Goal: Transaction & Acquisition: Book appointment/travel/reservation

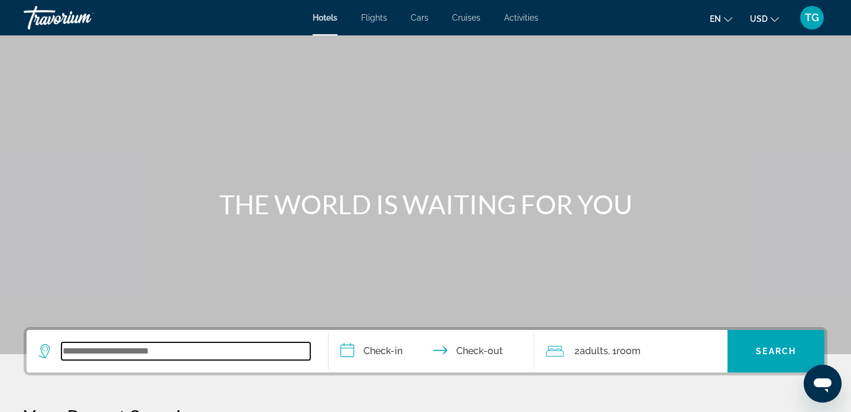
click at [83, 349] on input "Search widget" at bounding box center [185, 352] width 249 height 18
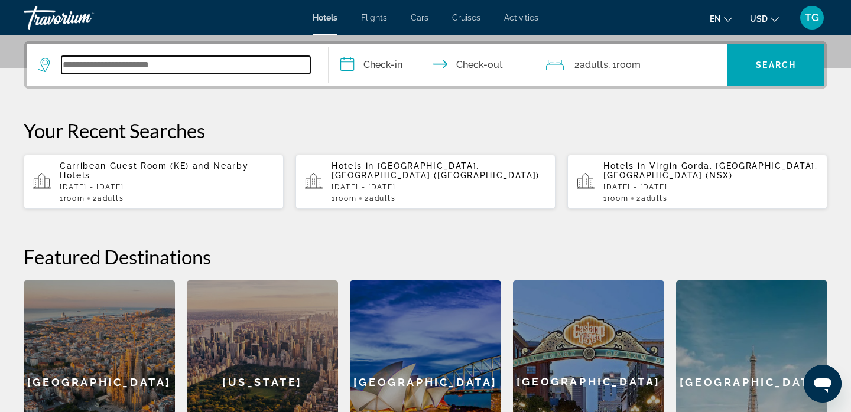
scroll to position [289, 0]
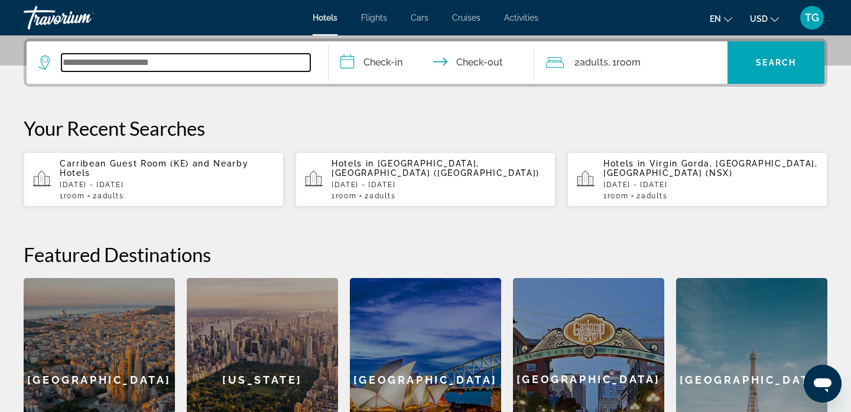
click at [132, 57] on input "Search widget" at bounding box center [185, 63] width 249 height 18
click at [128, 65] on input "Search widget" at bounding box center [185, 63] width 249 height 18
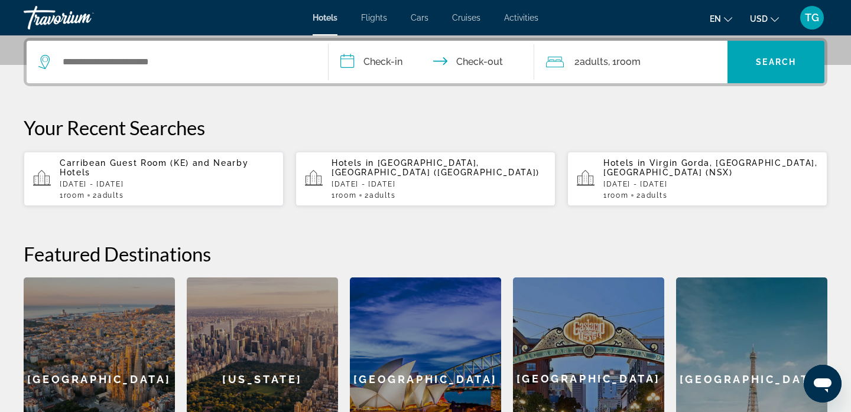
drag, startPoint x: 230, startPoint y: 163, endPoint x: 277, endPoint y: 387, distance: 228.6
click at [276, 383] on div "**********" at bounding box center [425, 259] width 851 height 443
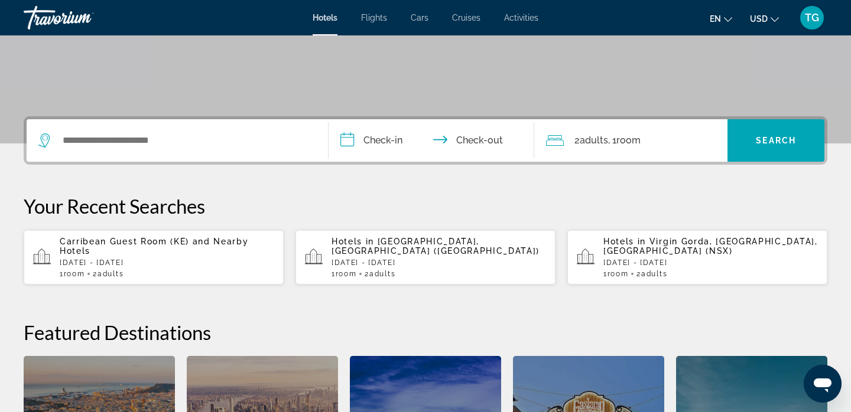
scroll to position [170, 0]
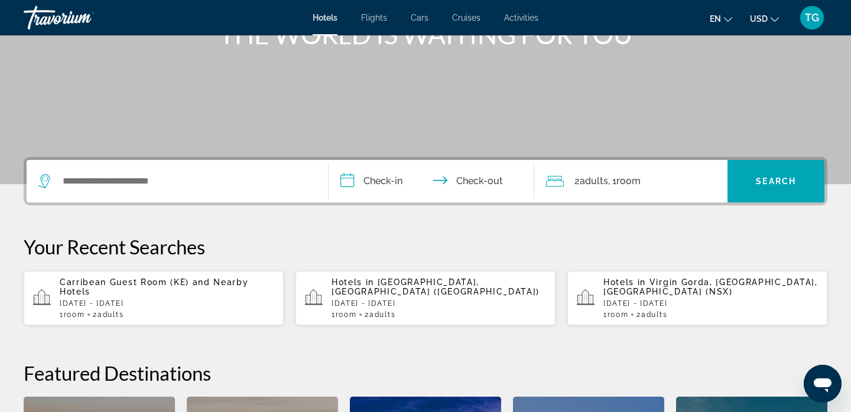
click at [42, 178] on icon "Search widget" at bounding box center [45, 181] width 14 height 14
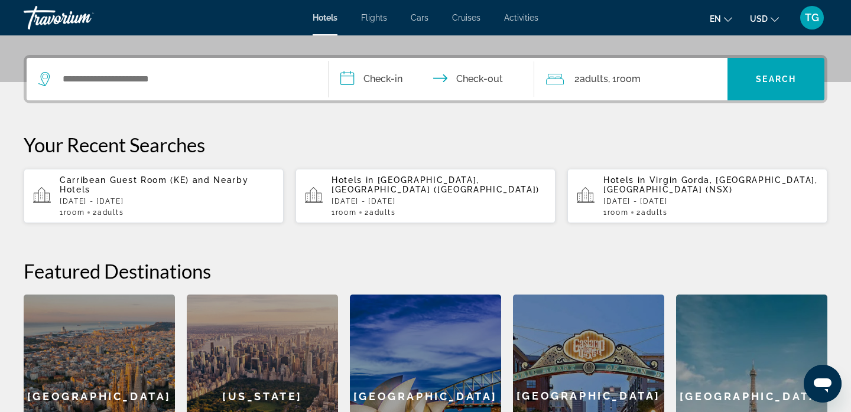
scroll to position [289, 0]
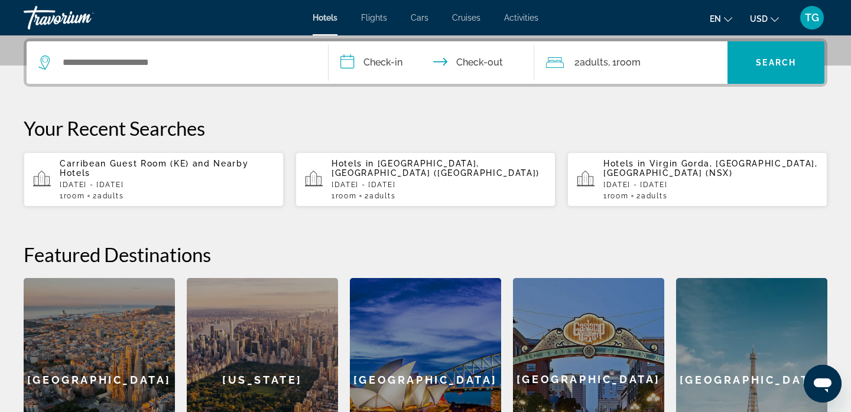
click at [217, 75] on div "Search widget" at bounding box center [177, 62] width 278 height 43
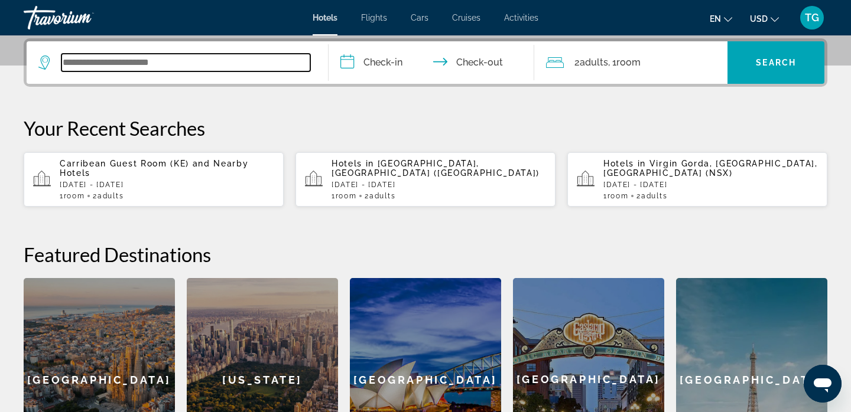
click at [219, 54] on input "Search widget" at bounding box center [185, 63] width 249 height 18
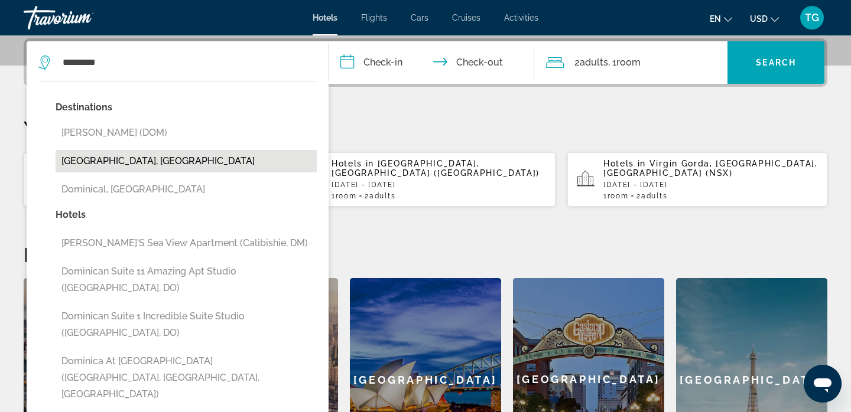
click at [181, 155] on button "[GEOGRAPHIC_DATA], [GEOGRAPHIC_DATA]" at bounding box center [186, 161] width 261 height 22
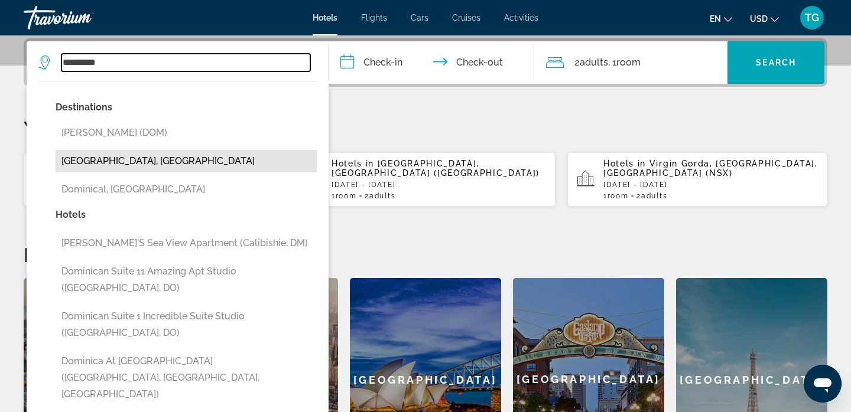
type input "**********"
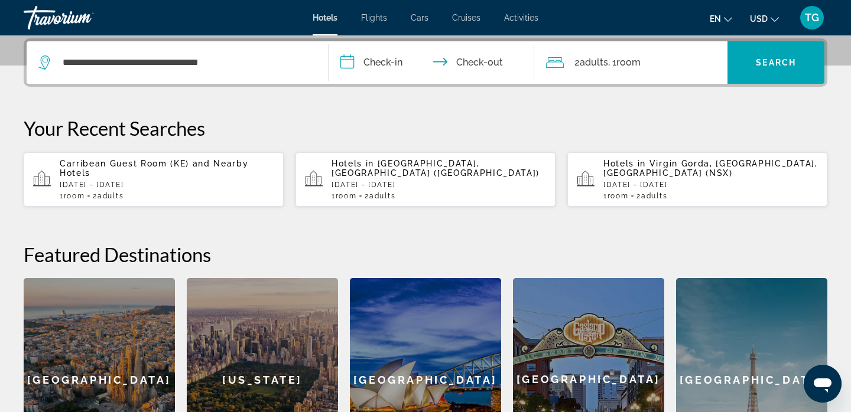
click at [349, 60] on input "**********" at bounding box center [434, 64] width 210 height 46
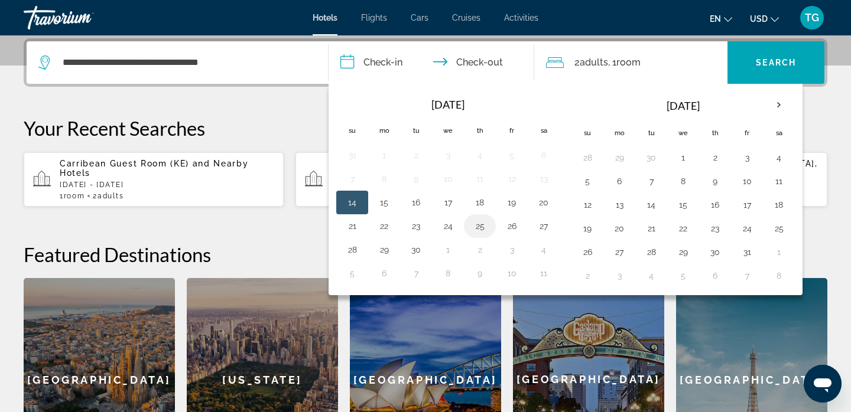
click at [477, 223] on button "25" at bounding box center [479, 226] width 19 height 17
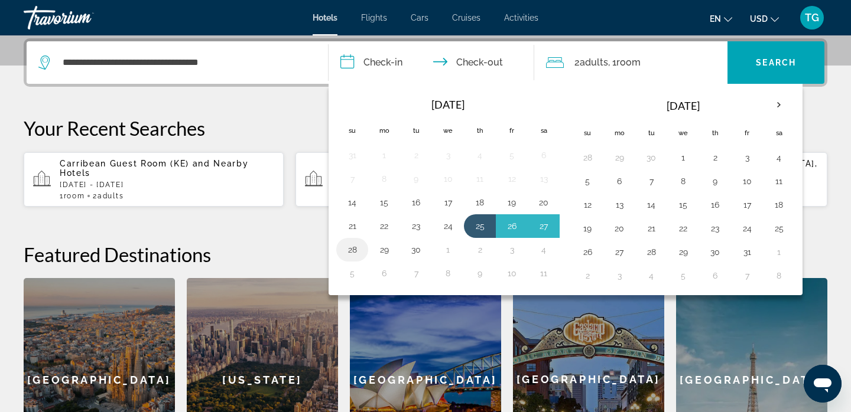
click at [346, 249] on button "28" at bounding box center [352, 250] width 19 height 17
type input "**********"
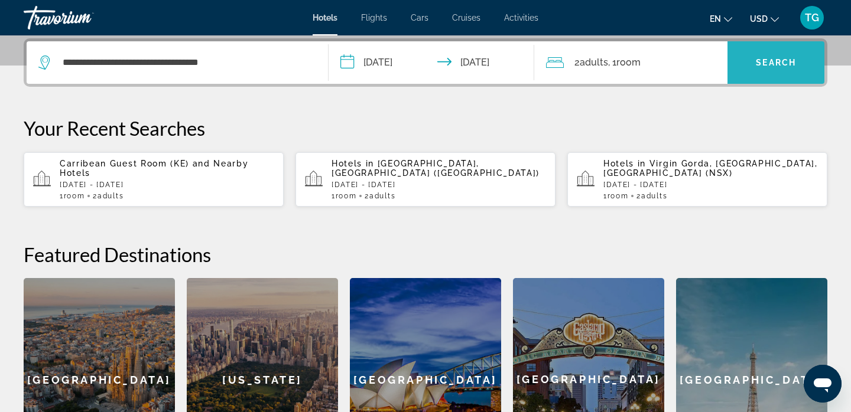
click at [762, 62] on span "Search" at bounding box center [776, 62] width 40 height 9
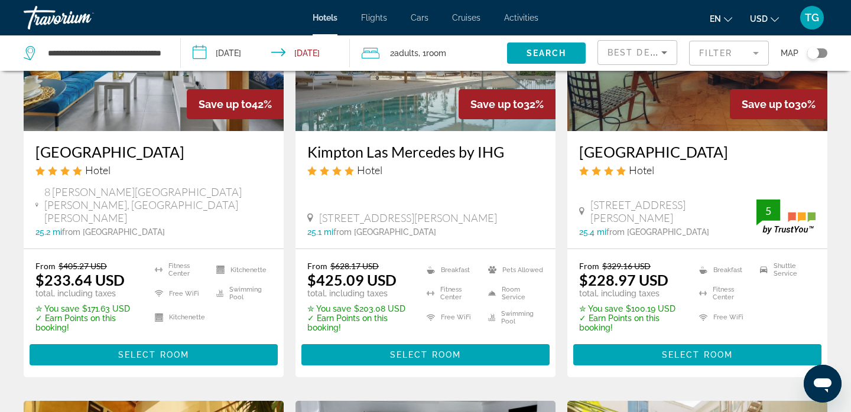
scroll to position [171, 0]
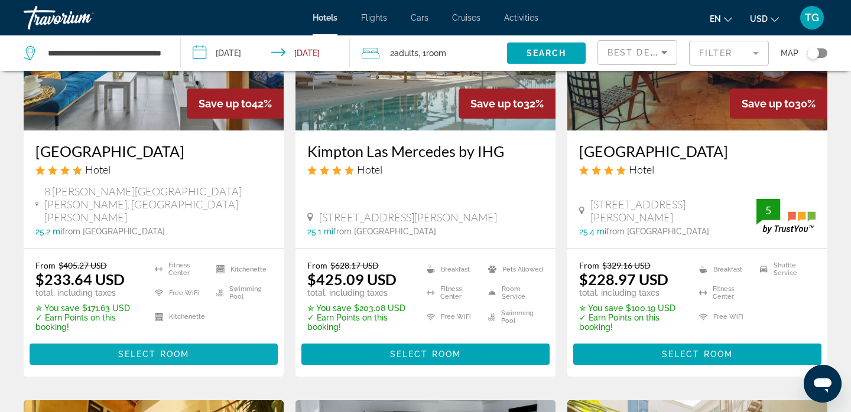
click at [168, 350] on span "Select Room" at bounding box center [153, 354] width 71 height 9
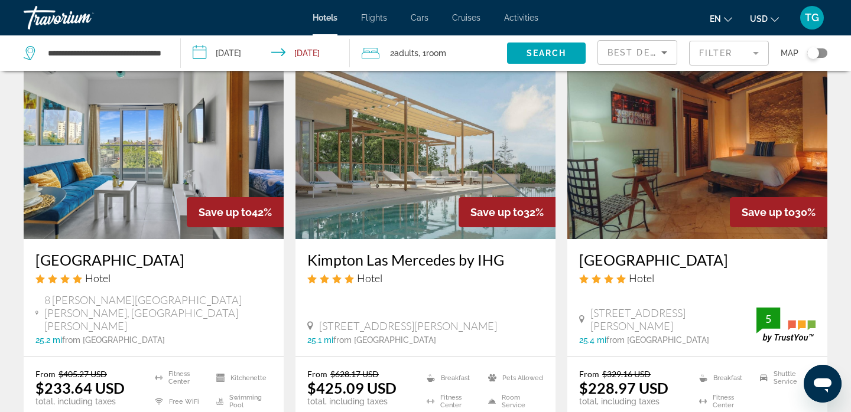
scroll to position [64, 0]
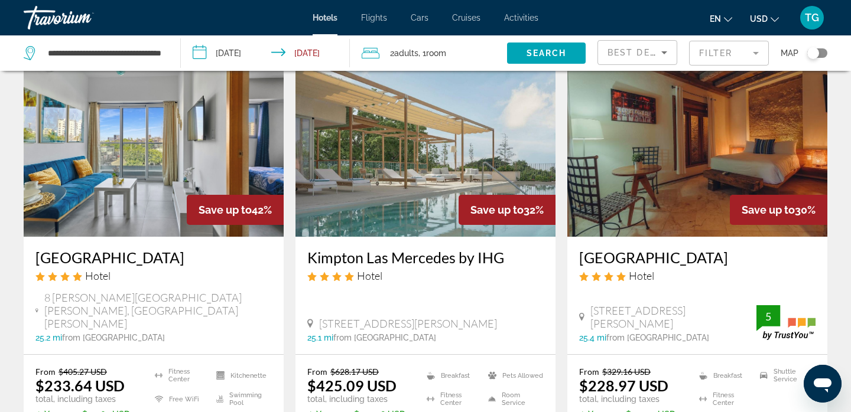
click at [404, 202] on img "Main content" at bounding box center [425, 142] width 260 height 189
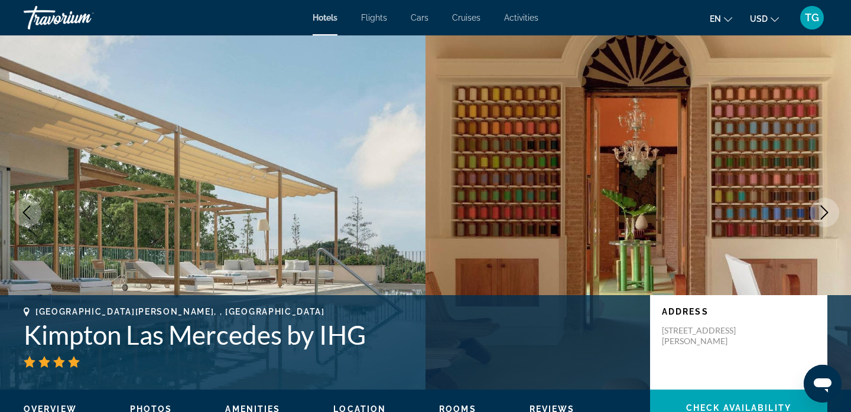
click at [517, 20] on span "Activities" at bounding box center [521, 17] width 34 height 9
